Goal: Information Seeking & Learning: Learn about a topic

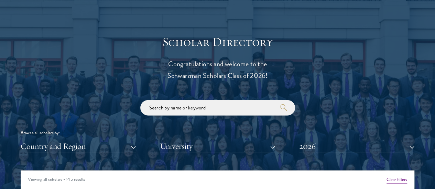
scroll to position [727, 0]
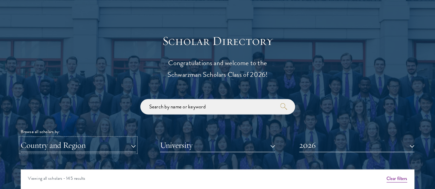
click at [109, 139] on button "Country and Region" at bounding box center [78, 146] width 115 height 14
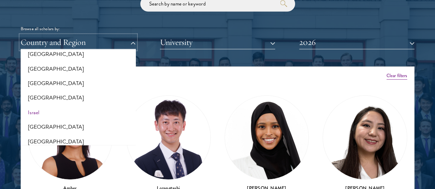
scroll to position [546, 0]
click at [81, 63] on button "[GEOGRAPHIC_DATA]" at bounding box center [78, 70] width 111 height 14
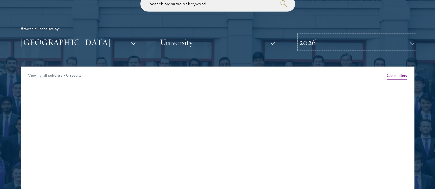
click at [315, 35] on button "2026" at bounding box center [356, 42] width 115 height 14
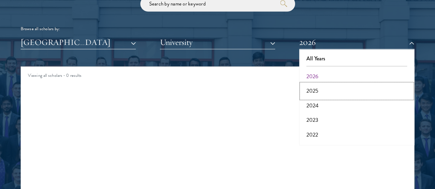
click at [310, 84] on button "2025" at bounding box center [356, 91] width 111 height 14
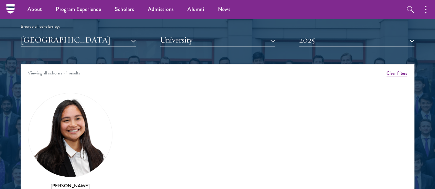
scroll to position [830, 0]
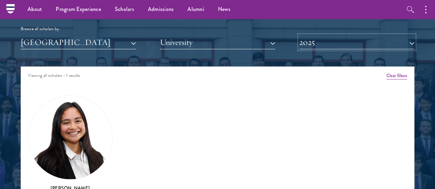
click at [316, 35] on button "2025" at bounding box center [356, 42] width 115 height 14
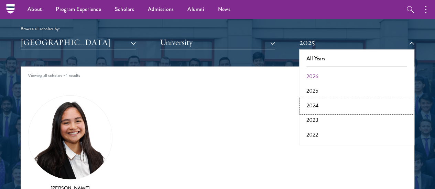
click at [306, 99] on button "2024" at bounding box center [356, 106] width 111 height 14
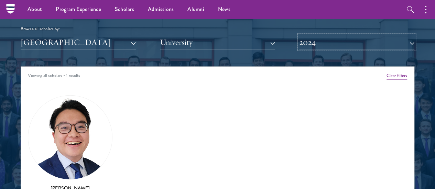
click at [324, 35] on button "2024" at bounding box center [356, 42] width 115 height 14
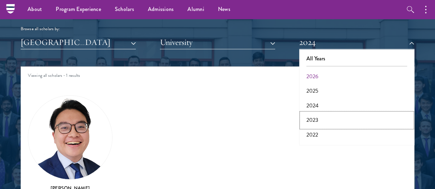
click at [309, 113] on button "2023" at bounding box center [356, 120] width 111 height 14
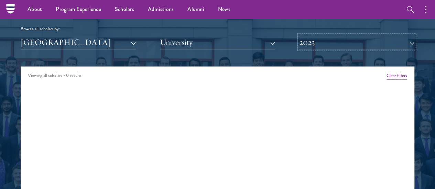
click at [324, 35] on button "2023" at bounding box center [356, 42] width 115 height 14
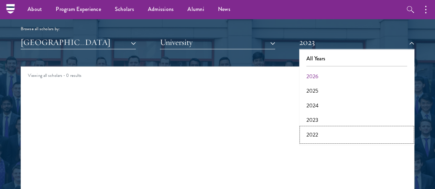
click at [309, 128] on button "2022" at bounding box center [356, 135] width 111 height 14
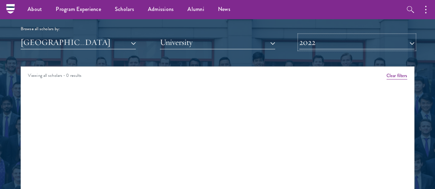
click at [322, 35] on button "2022" at bounding box center [356, 42] width 115 height 14
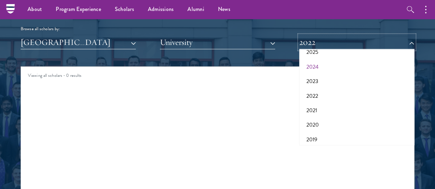
scroll to position [41, 0]
click at [314, 101] on button "2021" at bounding box center [356, 108] width 111 height 14
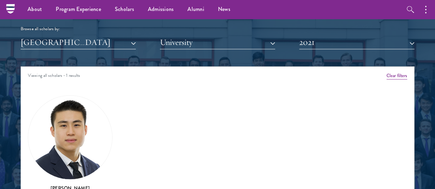
click at [319, 37] on div "Scholar Directory Congratulations and welcome to the Schwarzman Scholars Class …" at bounding box center [218, 102] width 394 height 342
click at [317, 35] on button "2021" at bounding box center [356, 42] width 115 height 14
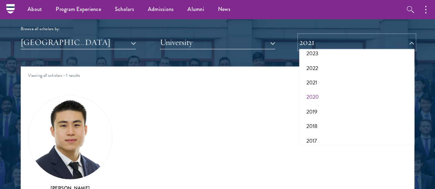
scroll to position [67, 0]
click at [312, 90] on button "2020" at bounding box center [356, 97] width 111 height 14
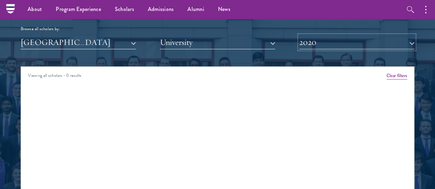
click at [317, 35] on button "2020" at bounding box center [356, 42] width 115 height 14
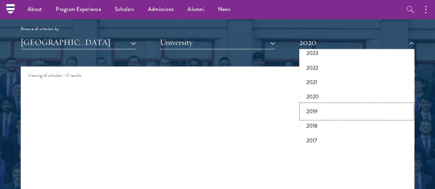
click at [311, 105] on button "2019" at bounding box center [356, 112] width 111 height 14
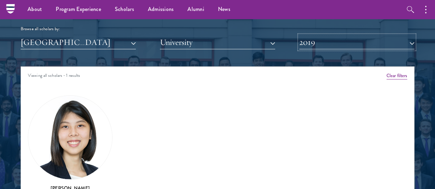
click at [367, 35] on button "2019" at bounding box center [356, 42] width 115 height 14
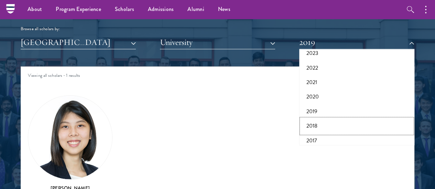
click at [329, 119] on button "2018" at bounding box center [356, 126] width 111 height 14
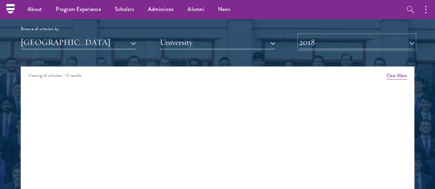
click at [307, 35] on button "2018" at bounding box center [356, 42] width 115 height 14
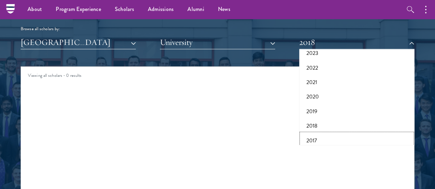
click at [312, 134] on button "2017" at bounding box center [356, 141] width 111 height 14
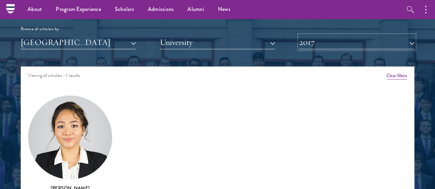
click at [318, 35] on button "2017" at bounding box center [356, 42] width 115 height 14
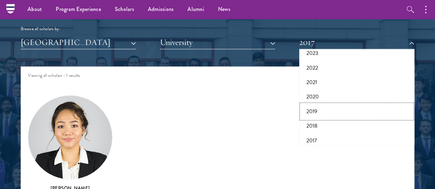
click at [310, 105] on button "2019" at bounding box center [356, 112] width 111 height 14
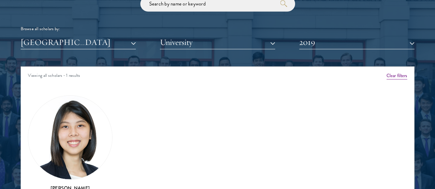
scroll to position [967, 0]
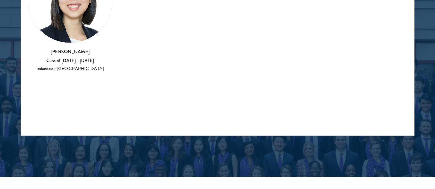
click at [89, 58] on div "Class of [DATE] - [DATE]" at bounding box center [70, 61] width 85 height 6
drag, startPoint x: 89, startPoint y: 10, endPoint x: 70, endPoint y: 15, distance: 20.2
click at [70, 58] on div "Class of [DATE] - [DATE]" at bounding box center [70, 61] width 85 height 6
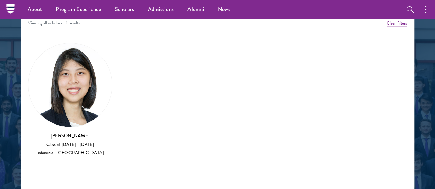
scroll to position [882, 0]
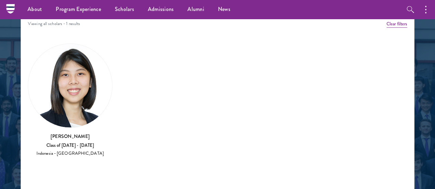
click at [85, 81] on div "[PERSON_NAME] Class of [DATE] - [DATE] Indonesia - [GEOGRAPHIC_DATA]" at bounding box center [70, 101] width 85 height 114
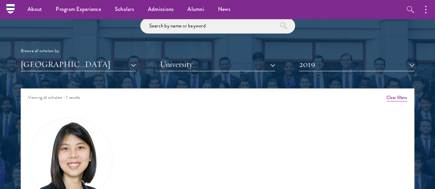
scroll to position [808, 0]
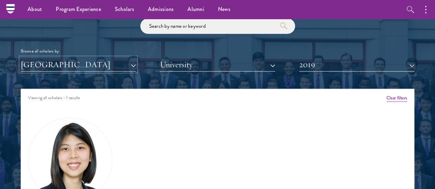
click at [110, 58] on button "[GEOGRAPHIC_DATA]" at bounding box center [78, 65] width 115 height 14
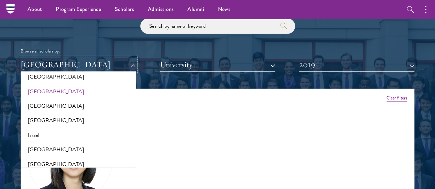
scroll to position [170, 0]
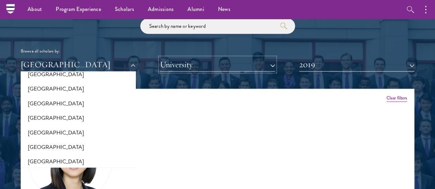
click at [204, 58] on button "University" at bounding box center [217, 65] width 115 height 14
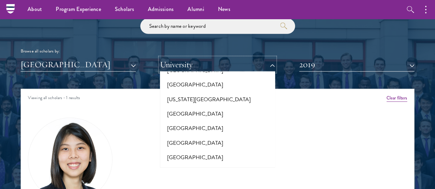
scroll to position [0, 0]
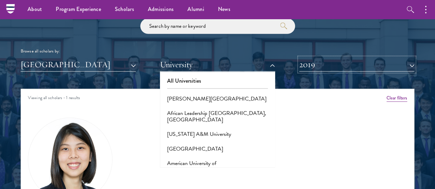
click at [311, 58] on button "2019" at bounding box center [356, 65] width 115 height 14
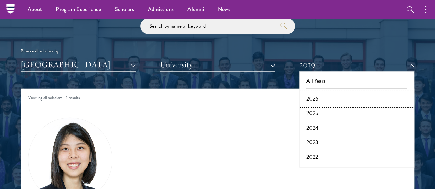
click at [312, 92] on button "2026" at bounding box center [356, 99] width 111 height 14
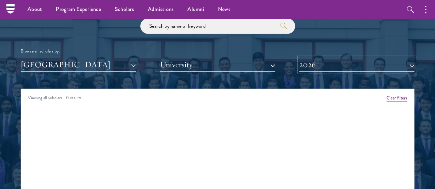
click at [319, 58] on button "2026" at bounding box center [356, 65] width 115 height 14
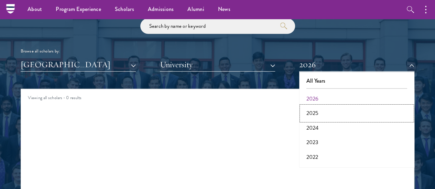
click at [306, 106] on button "2025" at bounding box center [356, 113] width 111 height 14
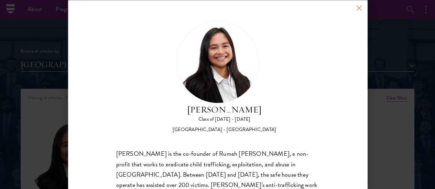
click at [356, 7] on button at bounding box center [359, 8] width 6 height 6
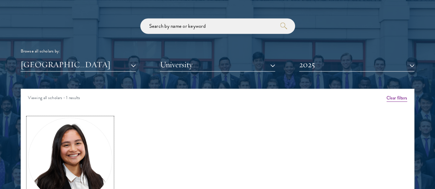
scroll to position [823, 0]
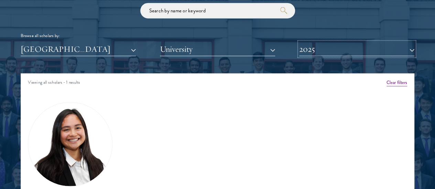
click at [315, 42] on button "2025" at bounding box center [356, 49] width 115 height 14
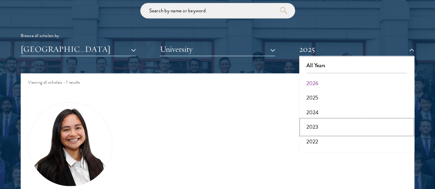
click at [305, 120] on button "2023" at bounding box center [356, 127] width 111 height 14
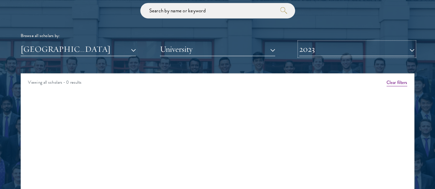
click at [329, 42] on button "2023" at bounding box center [356, 49] width 115 height 14
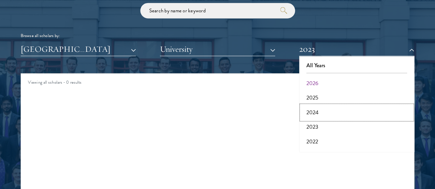
click at [307, 106] on button "2024" at bounding box center [356, 113] width 111 height 14
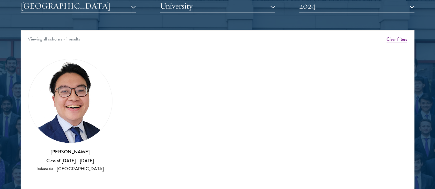
click at [79, 159] on div "Class of [DATE] - [DATE]" at bounding box center [70, 162] width 85 height 6
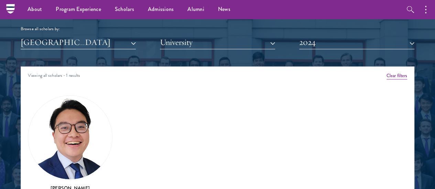
scroll to position [827, 0]
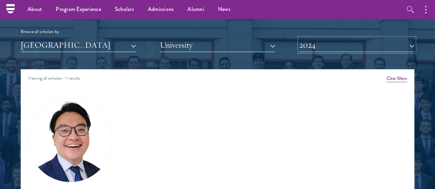
click at [323, 38] on button "2024" at bounding box center [356, 45] width 115 height 14
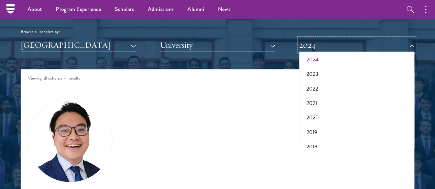
scroll to position [49, 0]
click at [312, 96] on button "2021" at bounding box center [356, 103] width 111 height 14
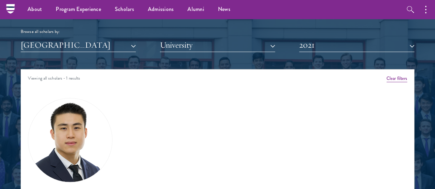
click at [96, 188] on h3 "[PERSON_NAME]" at bounding box center [70, 191] width 85 height 7
click at [77, 111] on img at bounding box center [70, 141] width 84 height 84
click at [372, 38] on button "2021" at bounding box center [356, 45] width 115 height 14
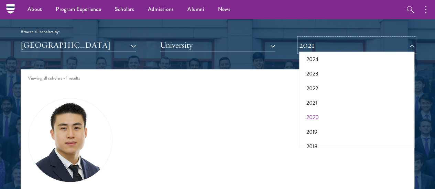
scroll to position [71, 0]
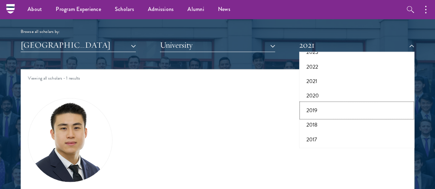
click at [312, 103] on button "2019" at bounding box center [356, 110] width 111 height 14
